Goal: Task Accomplishment & Management: Use online tool/utility

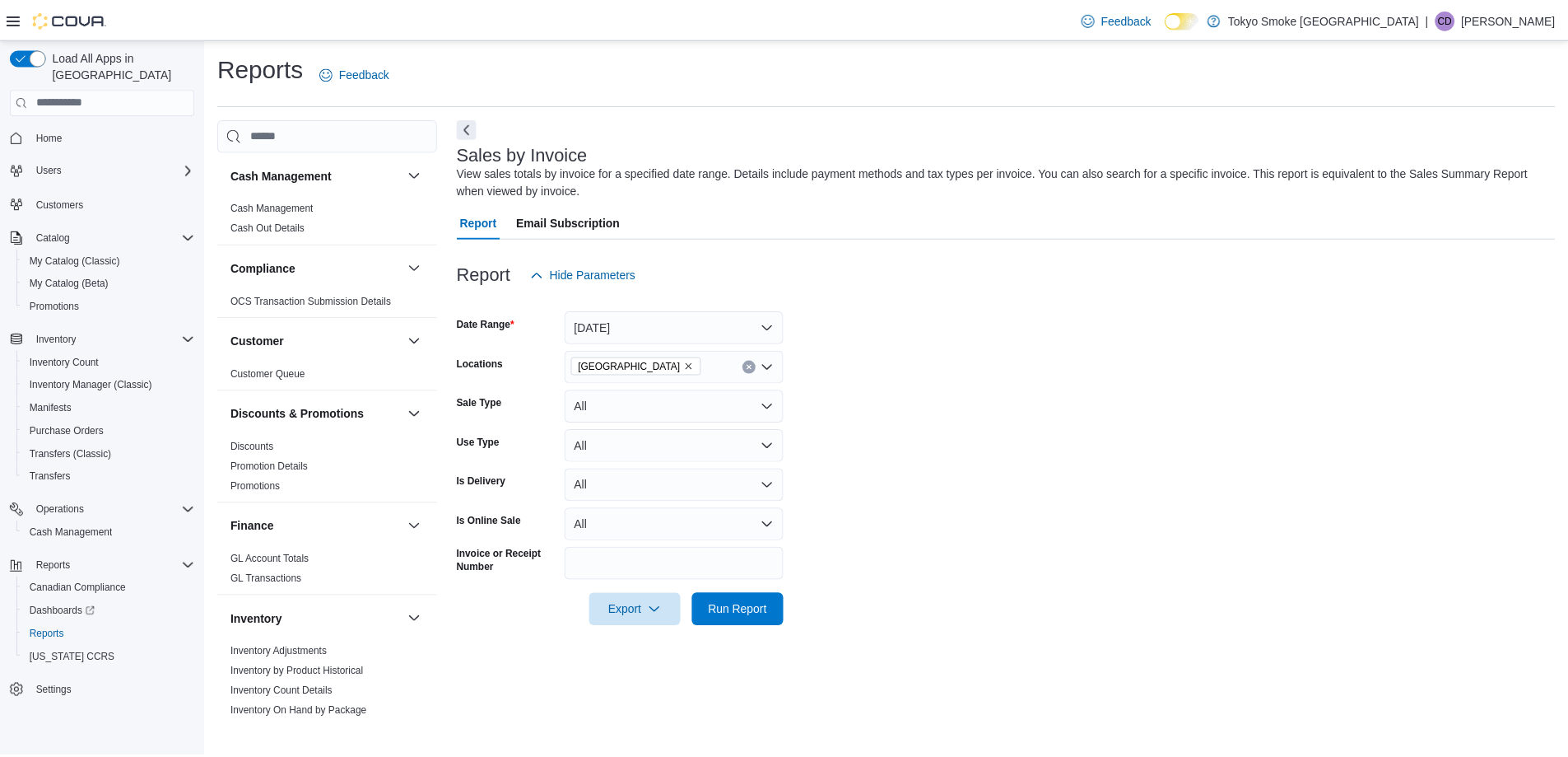
scroll to position [906, 0]
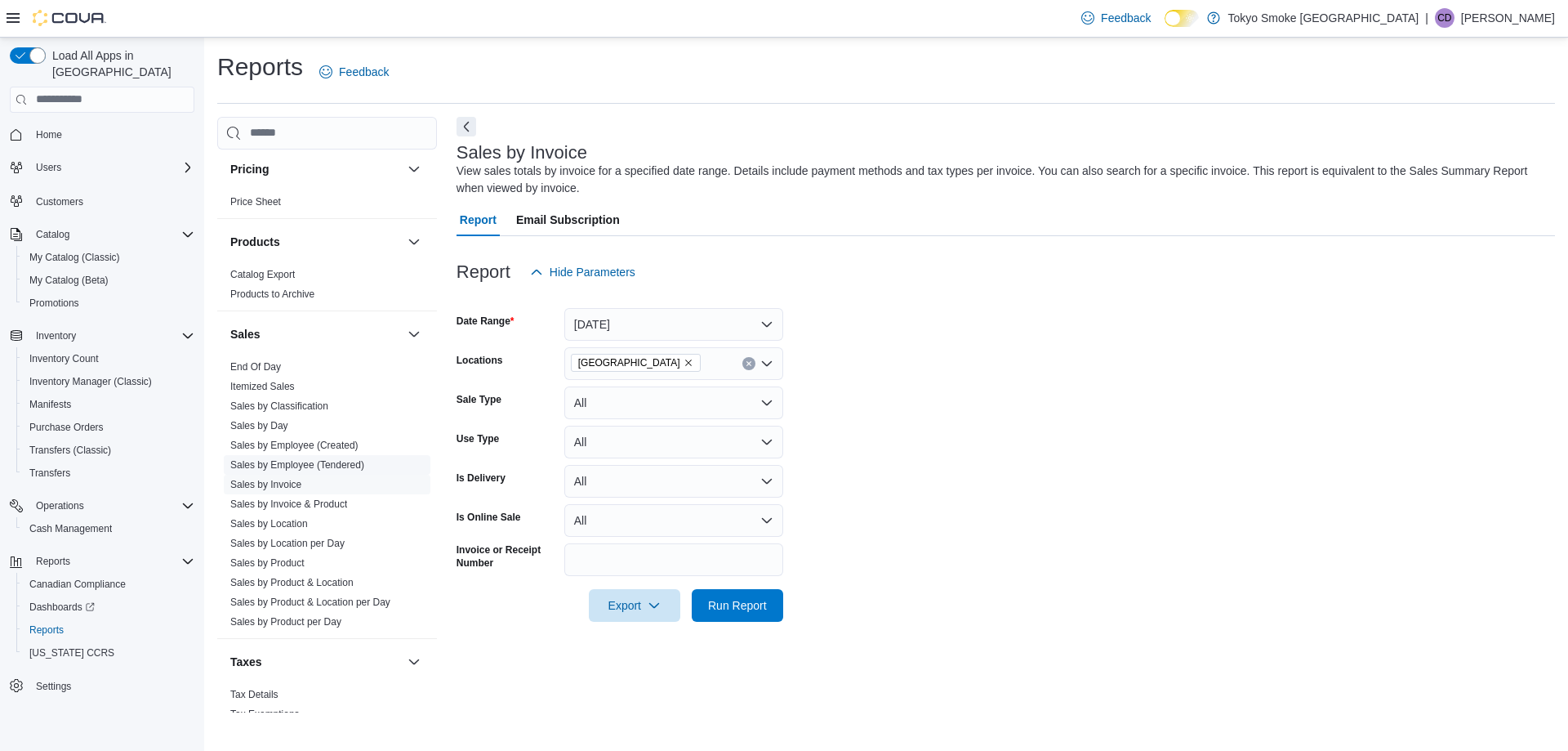
click at [305, 473] on span "Sales by Employee (Tendered)" at bounding box center [327, 465] width 207 height 19
click at [305, 461] on link "Sales by Employee (Tendered)" at bounding box center [297, 464] width 134 height 11
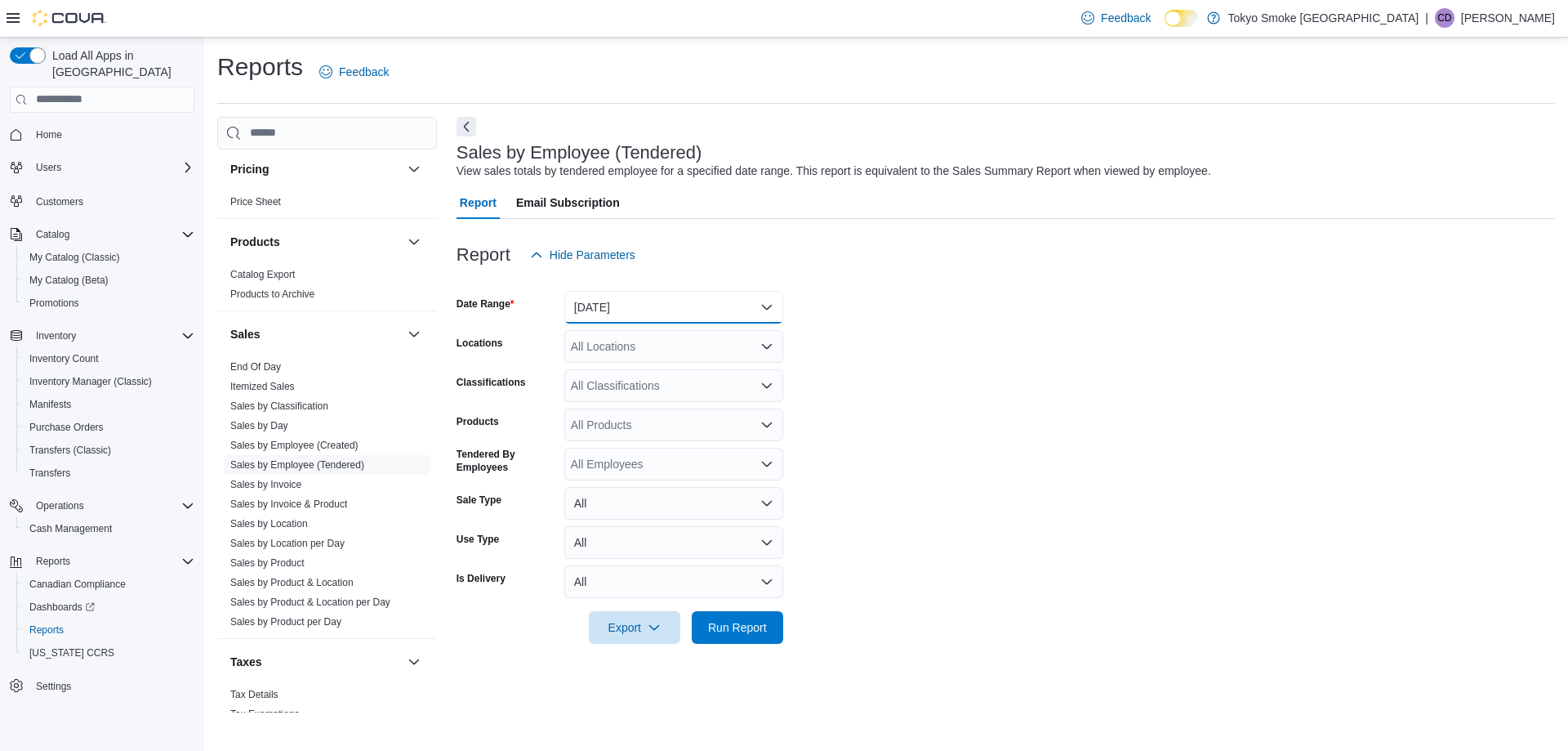
click at [641, 308] on button "[DATE]" at bounding box center [673, 306] width 219 height 32
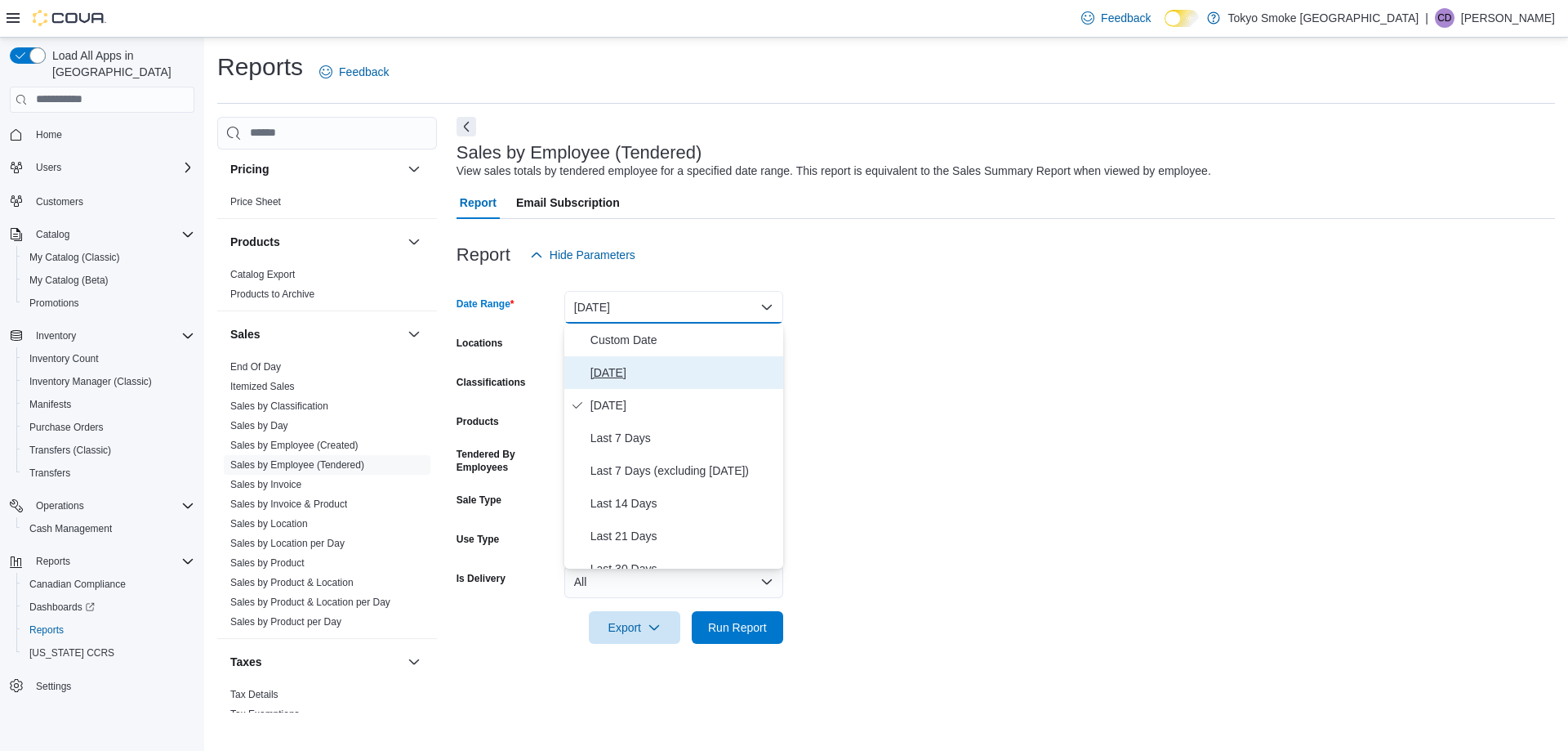
click at [632, 373] on span "[DATE]" at bounding box center [684, 372] width 187 height 19
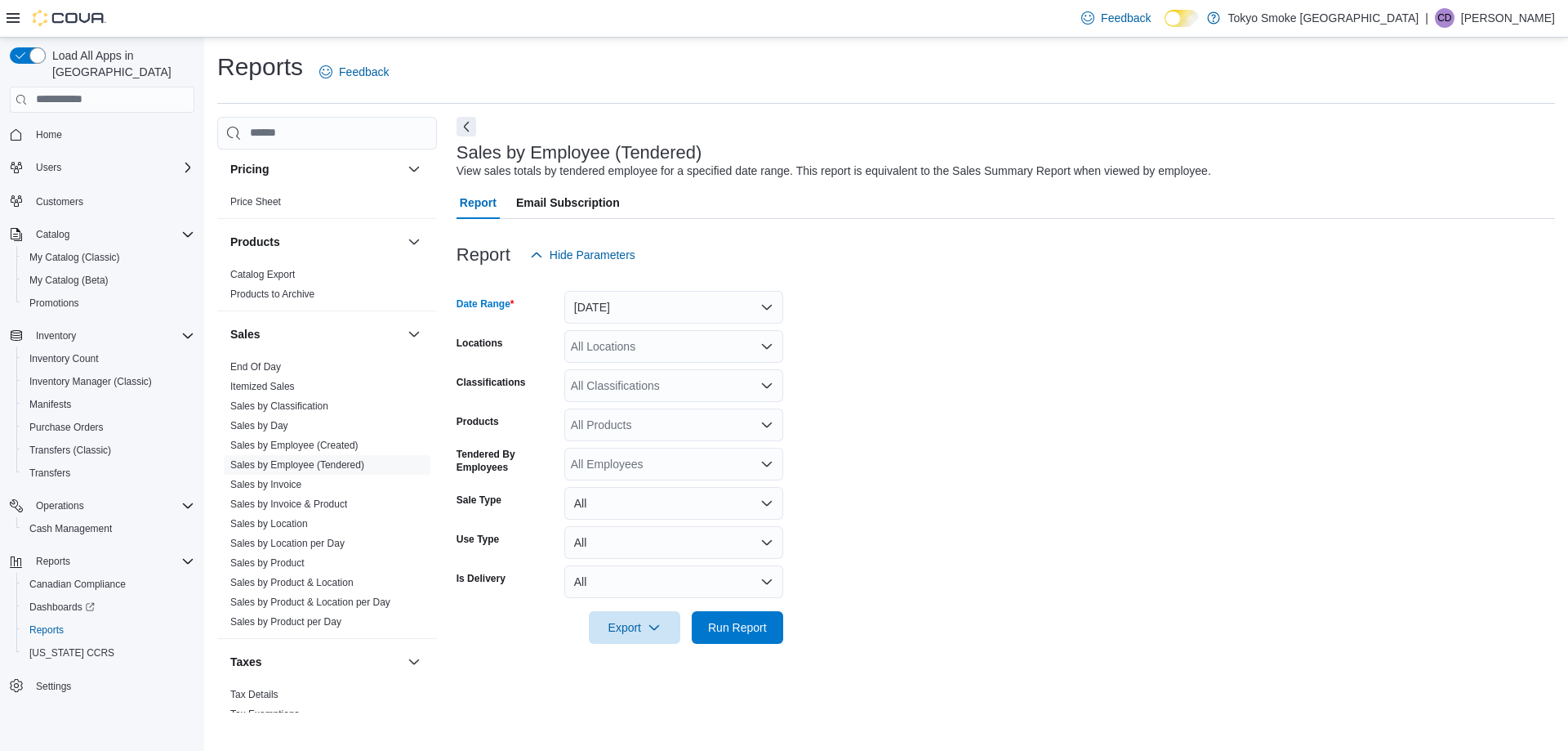
click at [625, 352] on div "All Locations" at bounding box center [673, 345] width 219 height 32
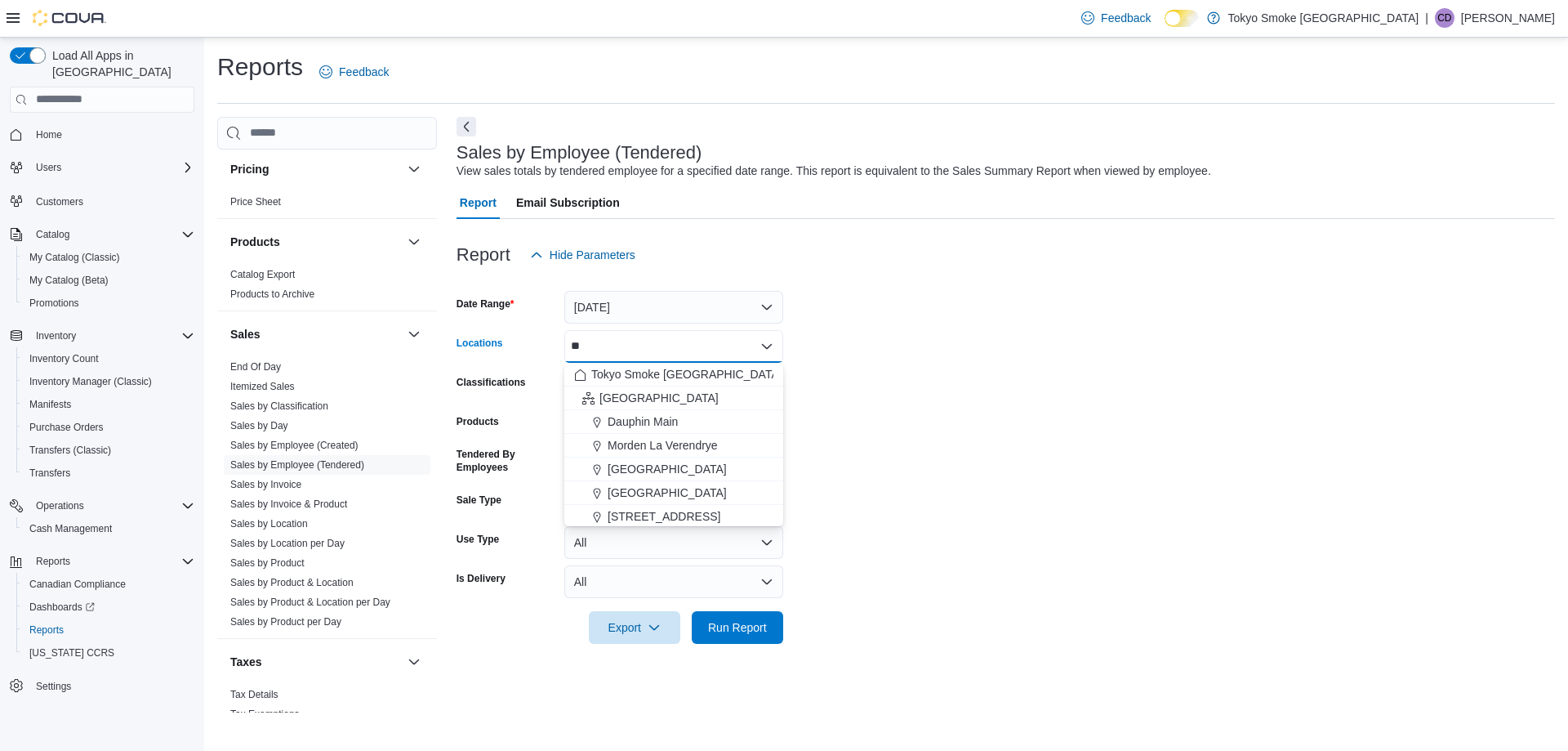
type input "***"
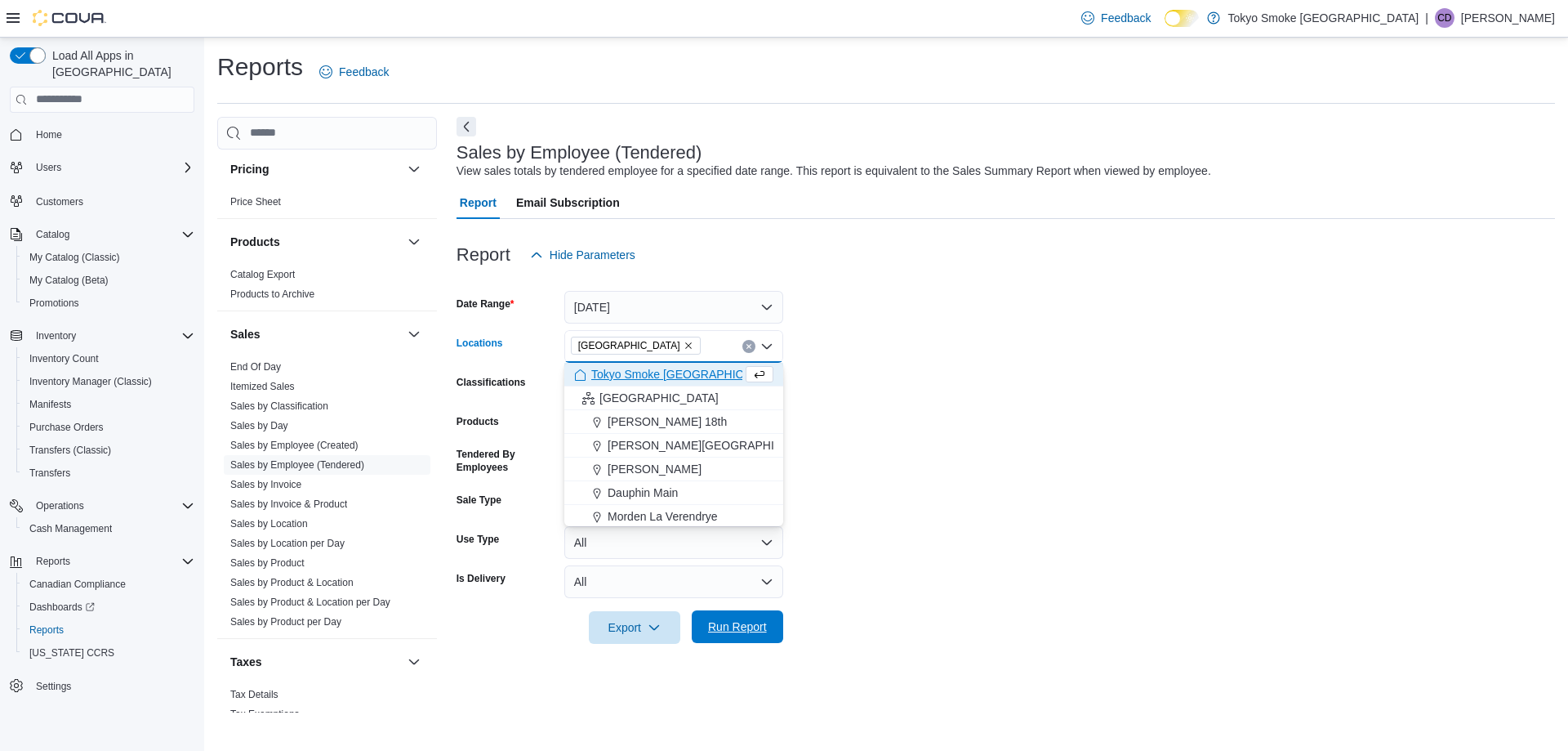
click at [737, 625] on span "Run Report" at bounding box center [737, 626] width 58 height 17
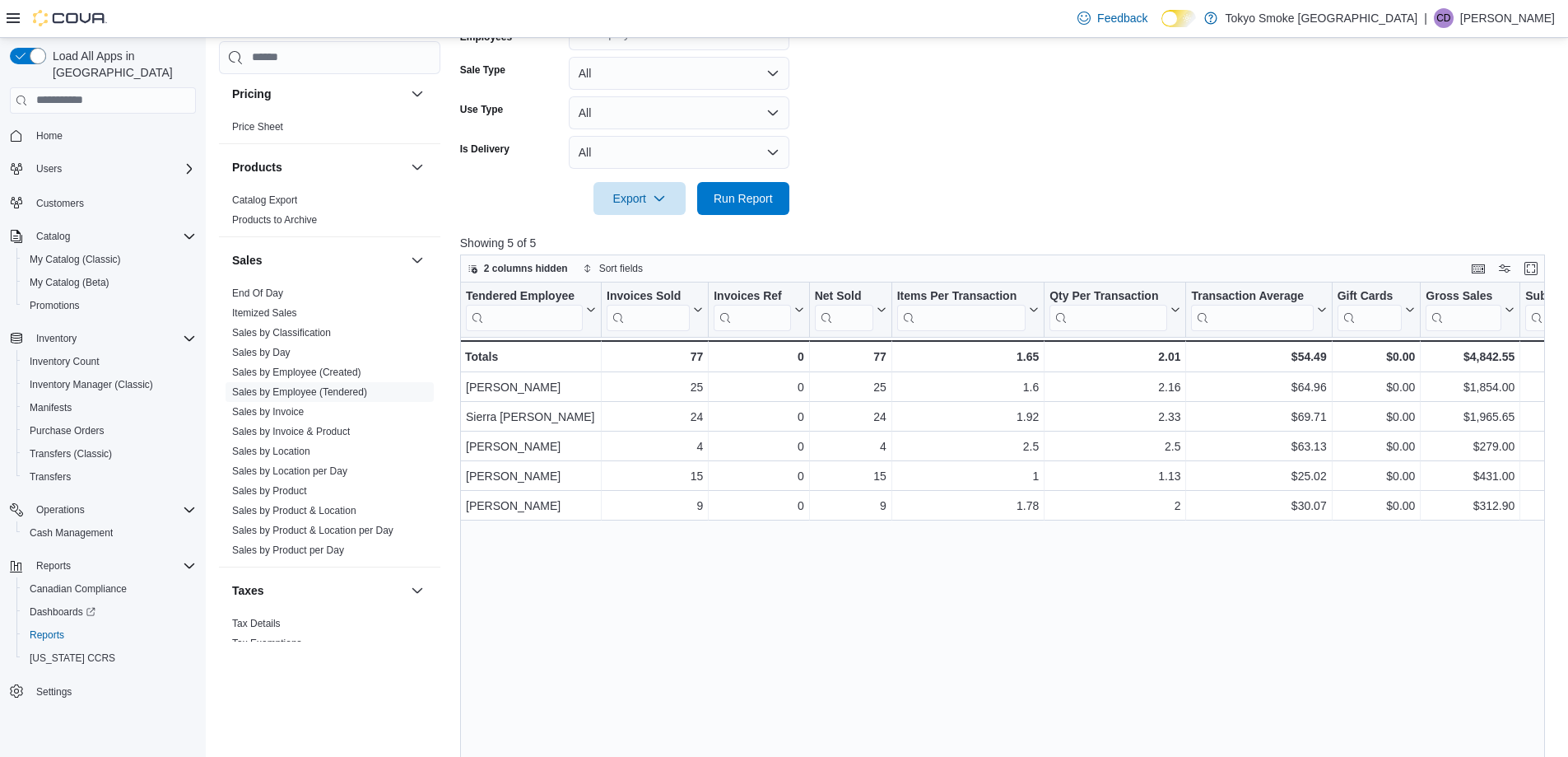
scroll to position [494, 0]
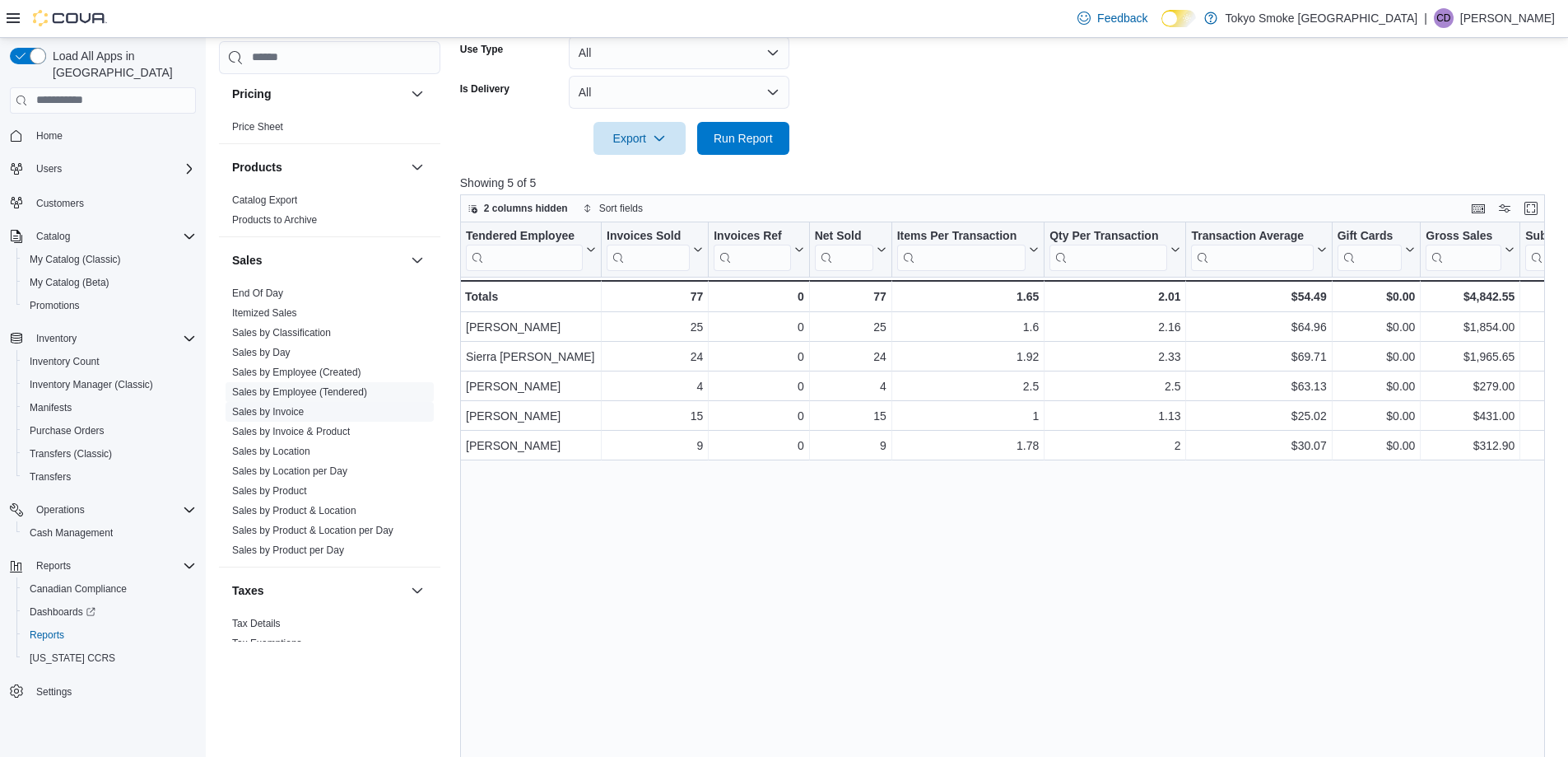
click at [296, 417] on link "Sales by Invoice" at bounding box center [267, 411] width 71 height 11
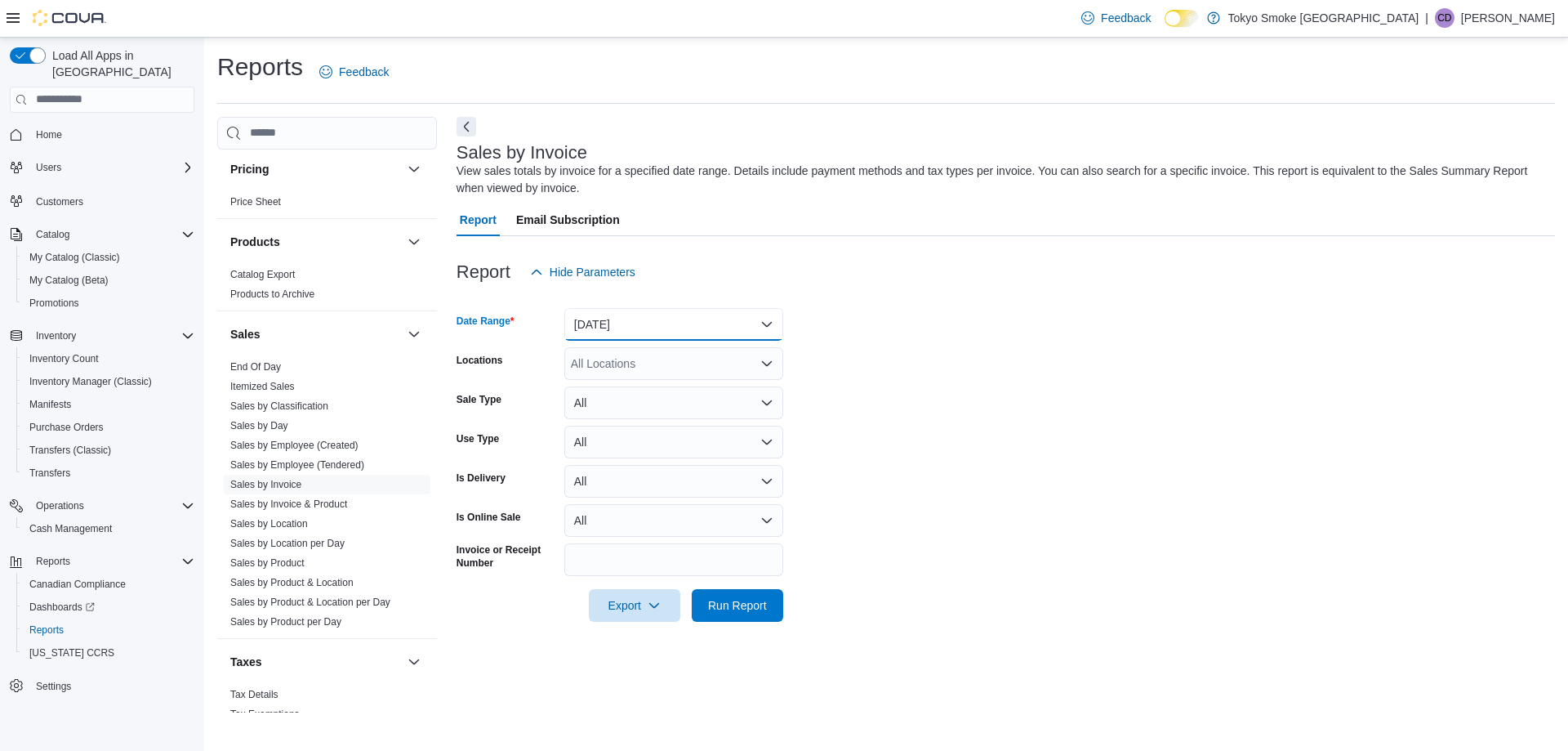
click at [615, 330] on button "[DATE]" at bounding box center [673, 324] width 219 height 32
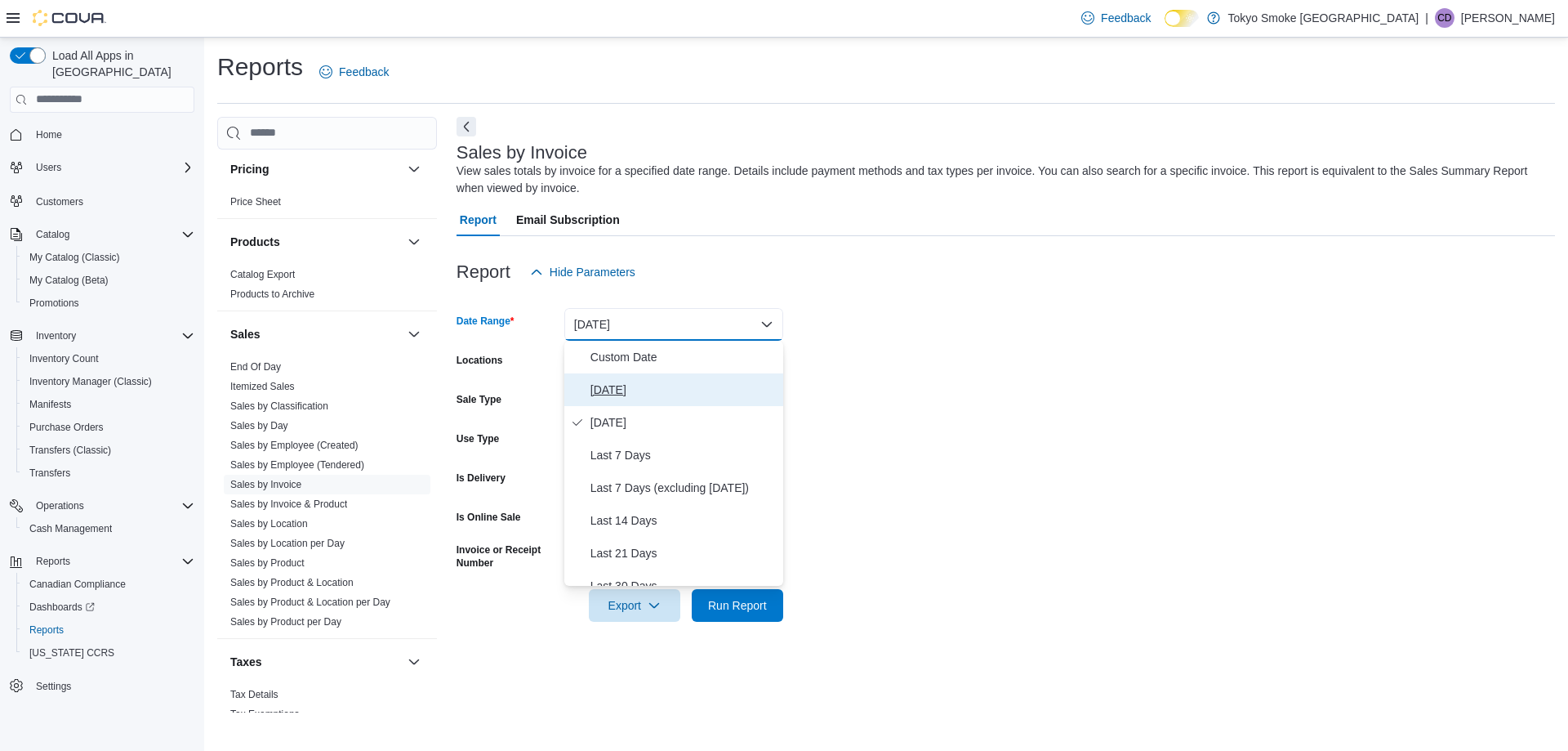
click at [619, 385] on span "[DATE]" at bounding box center [684, 389] width 187 height 19
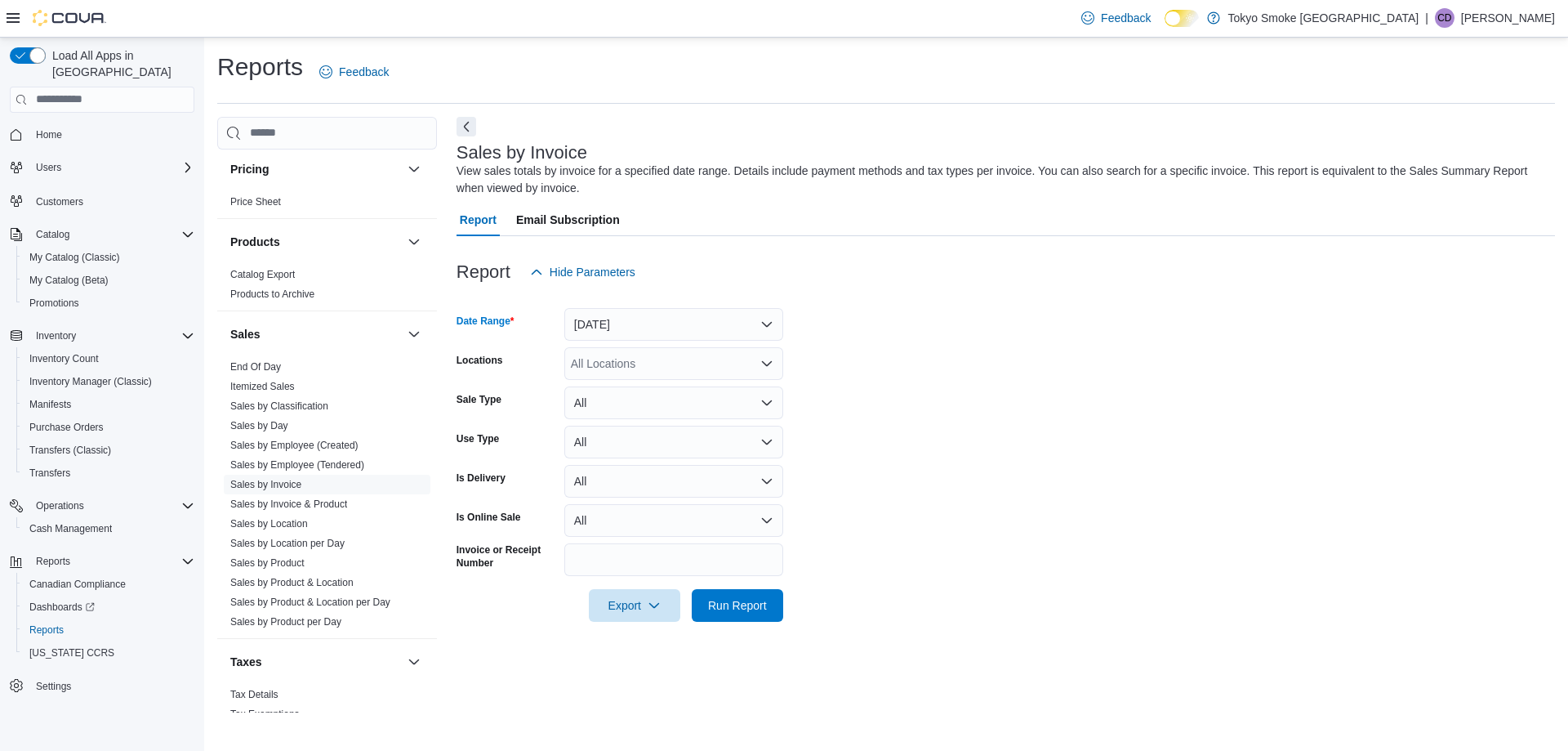
click at [620, 366] on div "All Locations" at bounding box center [673, 363] width 219 height 32
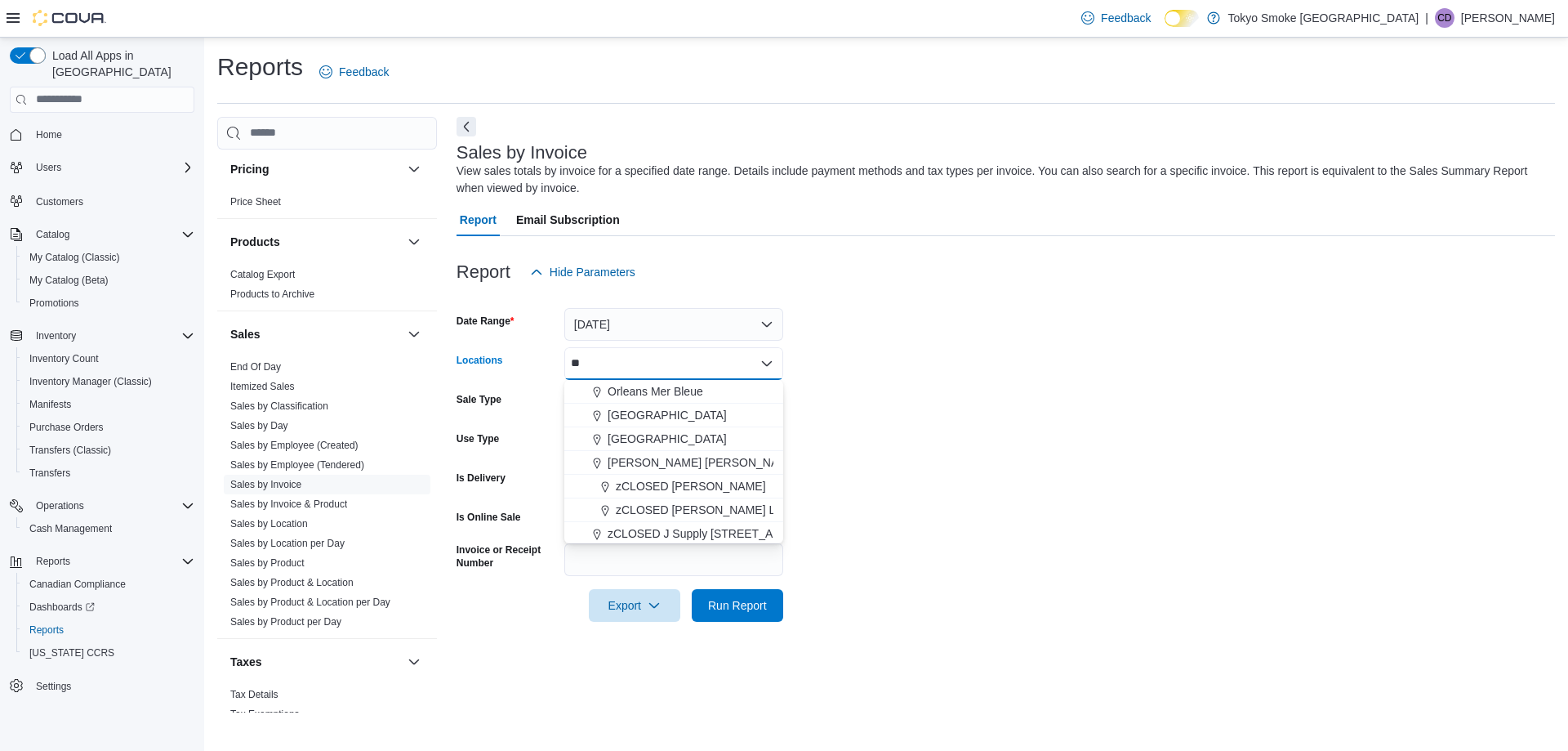
type input "***"
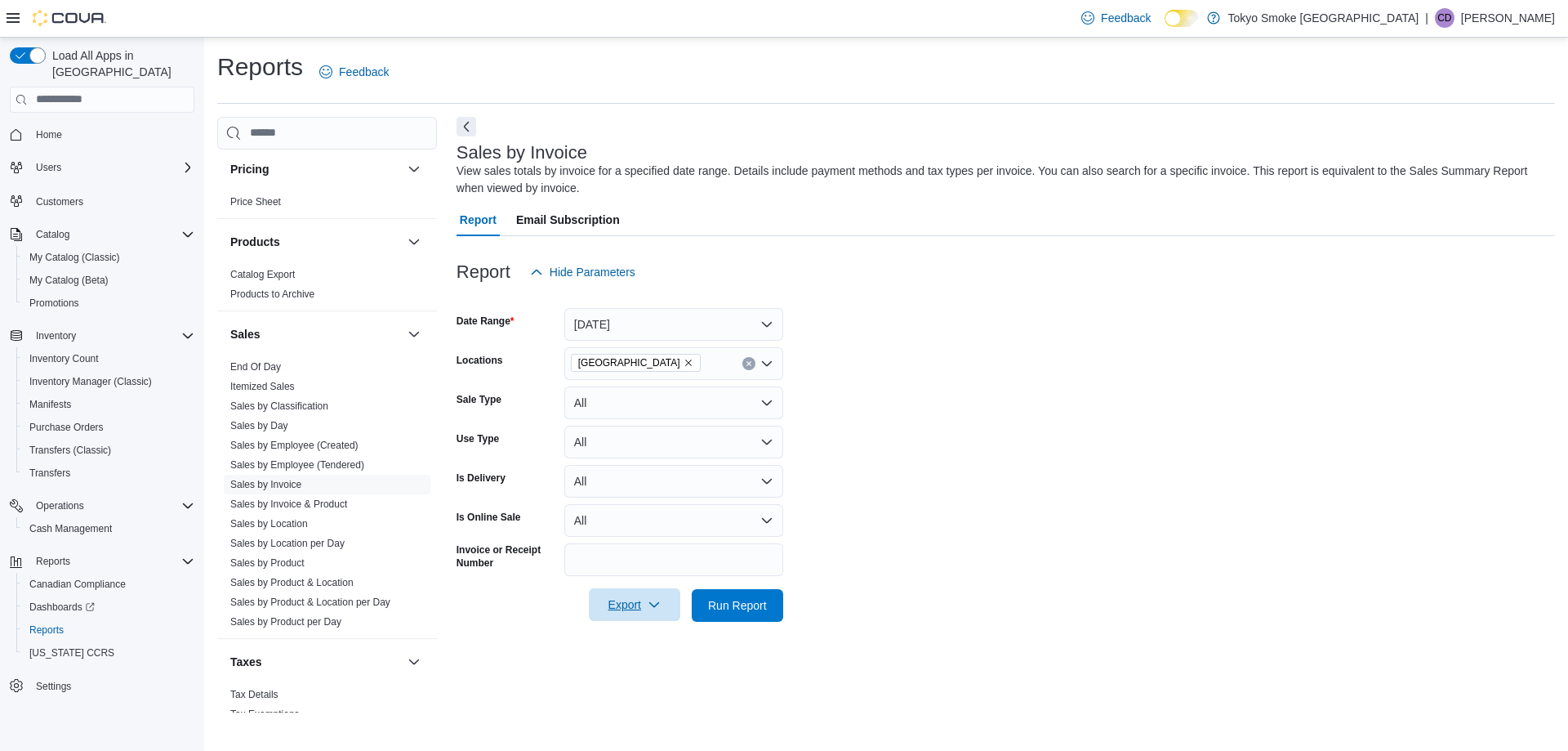
click at [619, 603] on span "Export" at bounding box center [634, 604] width 72 height 32
click at [634, 638] on span "Export to Excel" at bounding box center [637, 638] width 73 height 13
